Goal: Find specific page/section: Find specific page/section

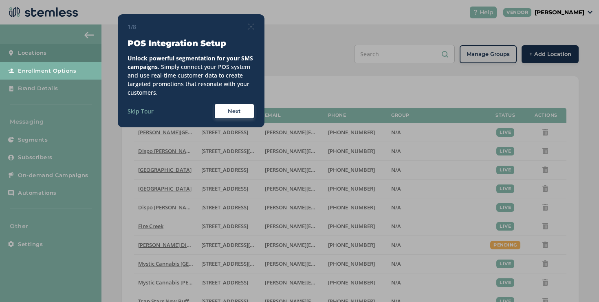
click at [251, 24] on img at bounding box center [251, 26] width 7 height 7
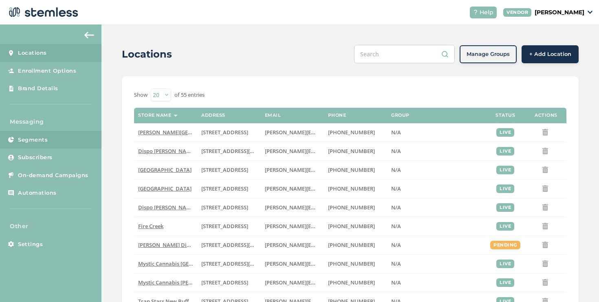
click at [57, 140] on link "Segments" at bounding box center [51, 140] width 102 height 18
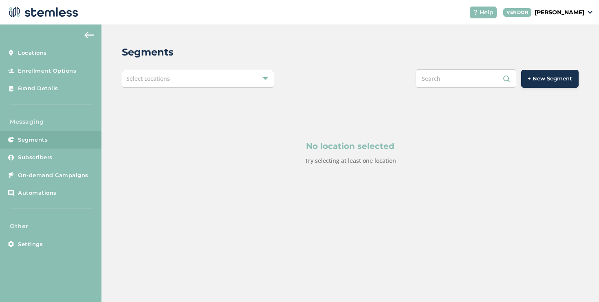
click at [154, 77] on span "Select Locations" at bounding box center [148, 79] width 44 height 8
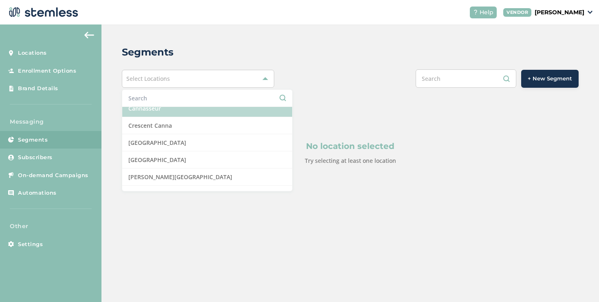
scroll to position [107, 0]
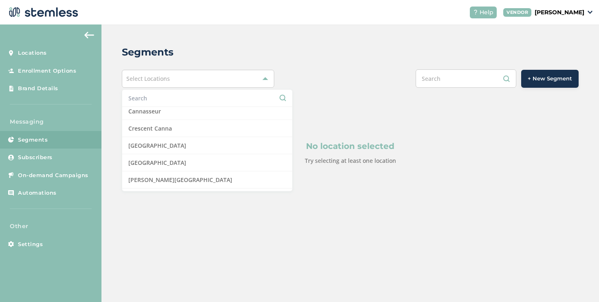
click at [159, 101] on input "text" at bounding box center [207, 98] width 158 height 9
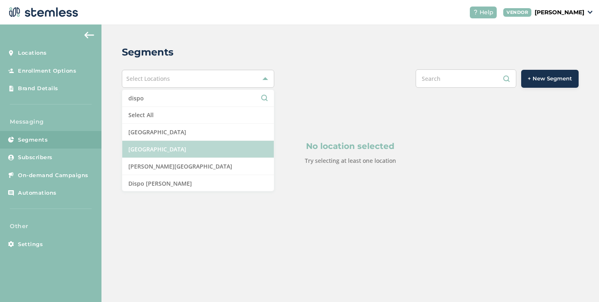
scroll to position [0, 0]
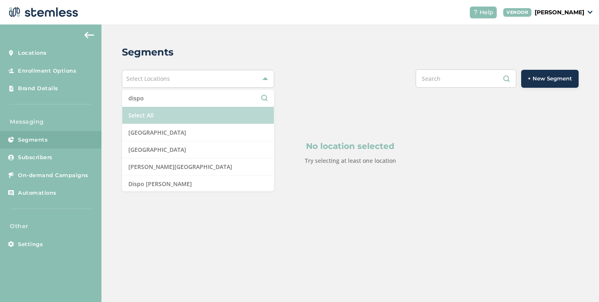
type input "dispo"
click at [160, 116] on li "Select All" at bounding box center [198, 115] width 152 height 17
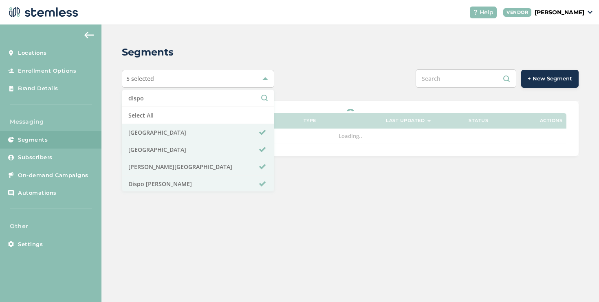
click at [304, 83] on div "5 selected dispo Select All Dispo [GEOGRAPHIC_DATA] [GEOGRAPHIC_DATA] [GEOGRAPH…" at bounding box center [350, 78] width 457 height 18
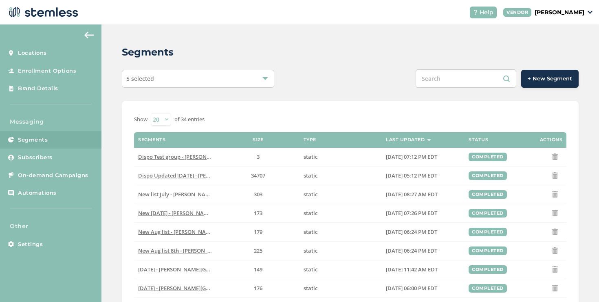
click at [221, 83] on div "5 selected" at bounding box center [198, 79] width 153 height 18
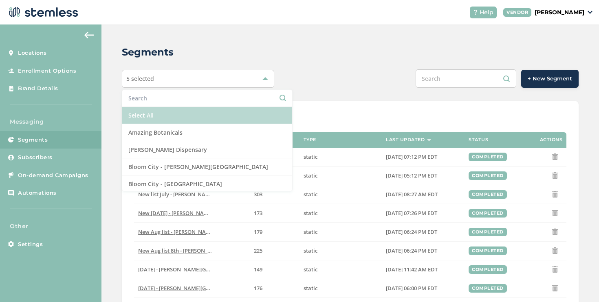
click at [192, 113] on li "Select All" at bounding box center [207, 115] width 170 height 17
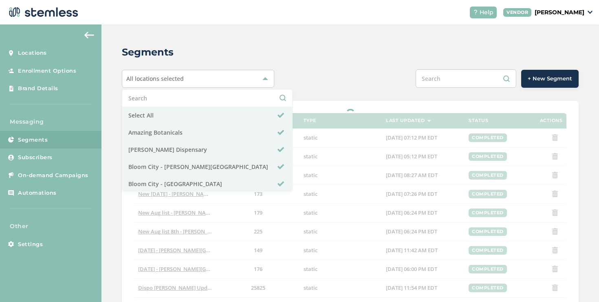
click at [327, 98] on div "Segments All locations selected Select All Amazing Botanicals [GEOGRAPHIC_DATA]…" at bounding box center [351, 280] width 498 height 512
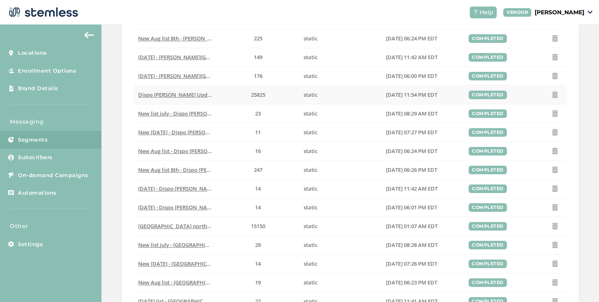
scroll to position [277, 0]
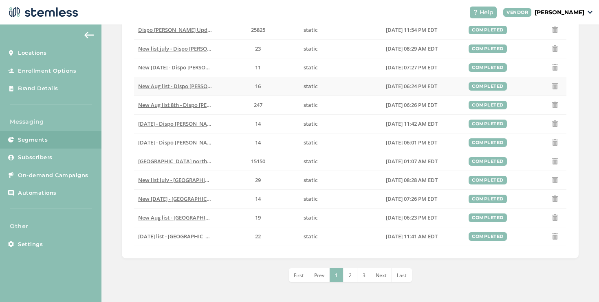
click at [197, 84] on span "New Aug list - Dispo [PERSON_NAME]" at bounding box center [184, 85] width 93 height 7
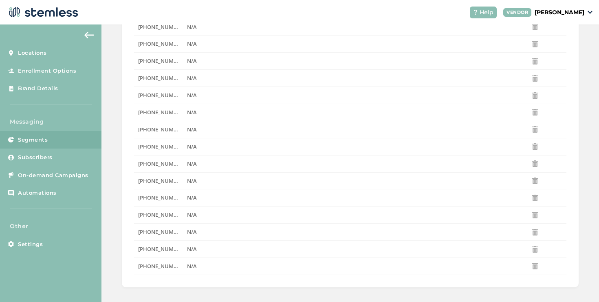
scroll to position [123, 0]
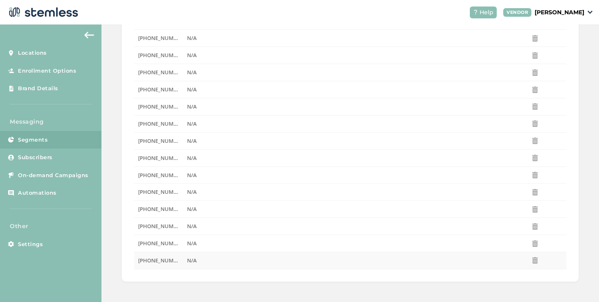
drag, startPoint x: 137, startPoint y: 128, endPoint x: 195, endPoint y: 265, distance: 148.3
click at [195, 265] on div "Phone Name Actions [PHONE_NUMBER] N/A [PHONE_NUMBER] N/A [PHONE_NUMBER] N/A [PH…" at bounding box center [350, 124] width 457 height 313
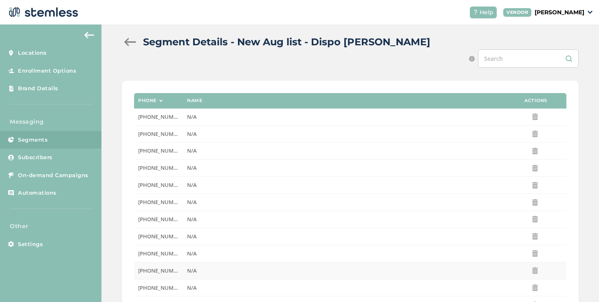
scroll to position [0, 0]
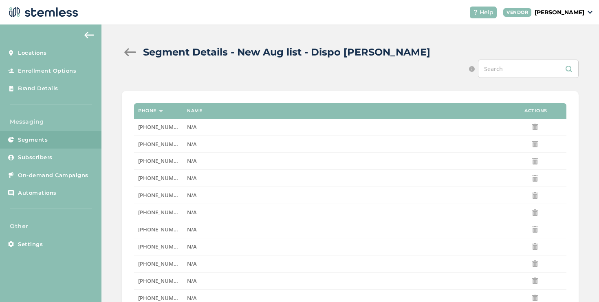
click at [130, 53] on div at bounding box center [130, 52] width 16 height 8
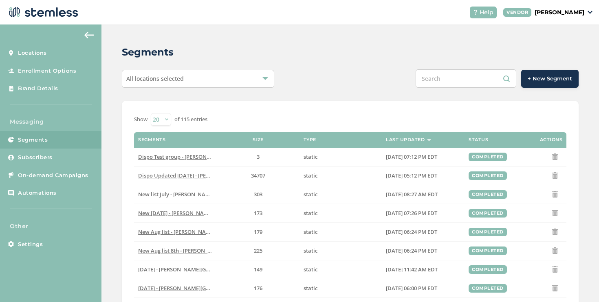
click at [554, 15] on p "[PERSON_NAME]" at bounding box center [560, 12] width 50 height 9
